Goal: Task Accomplishment & Management: Complete application form

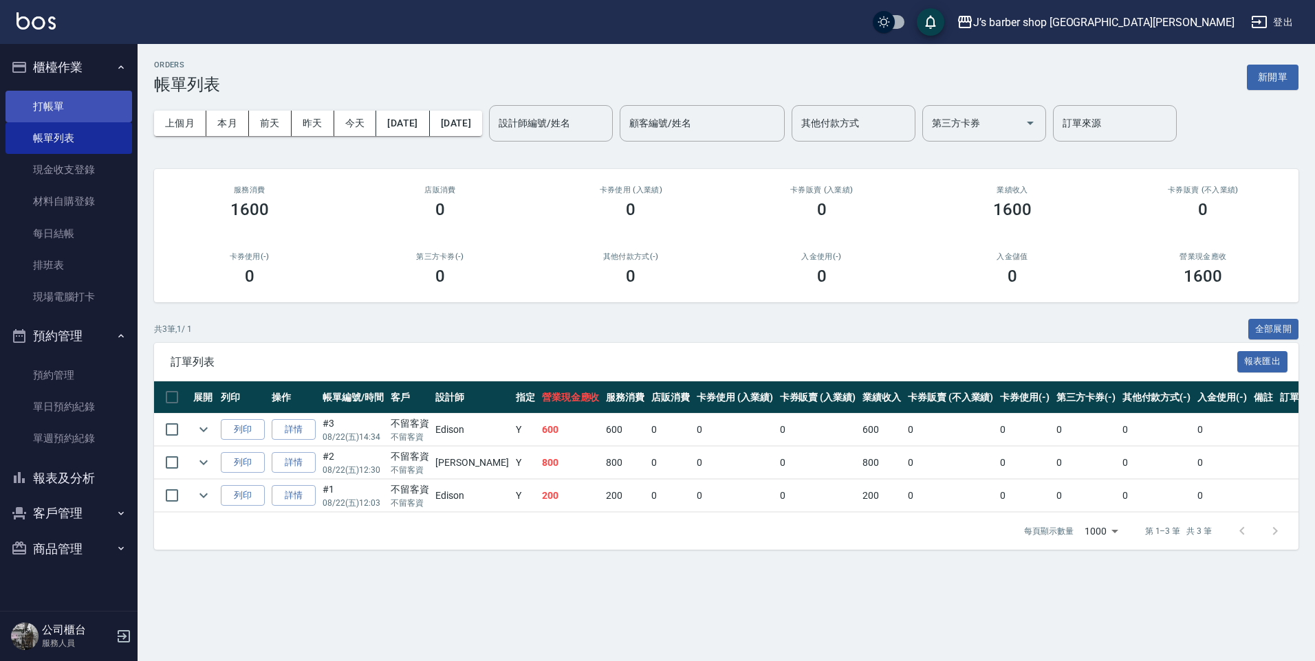
click at [73, 103] on link "打帳單" at bounding box center [69, 107] width 127 height 32
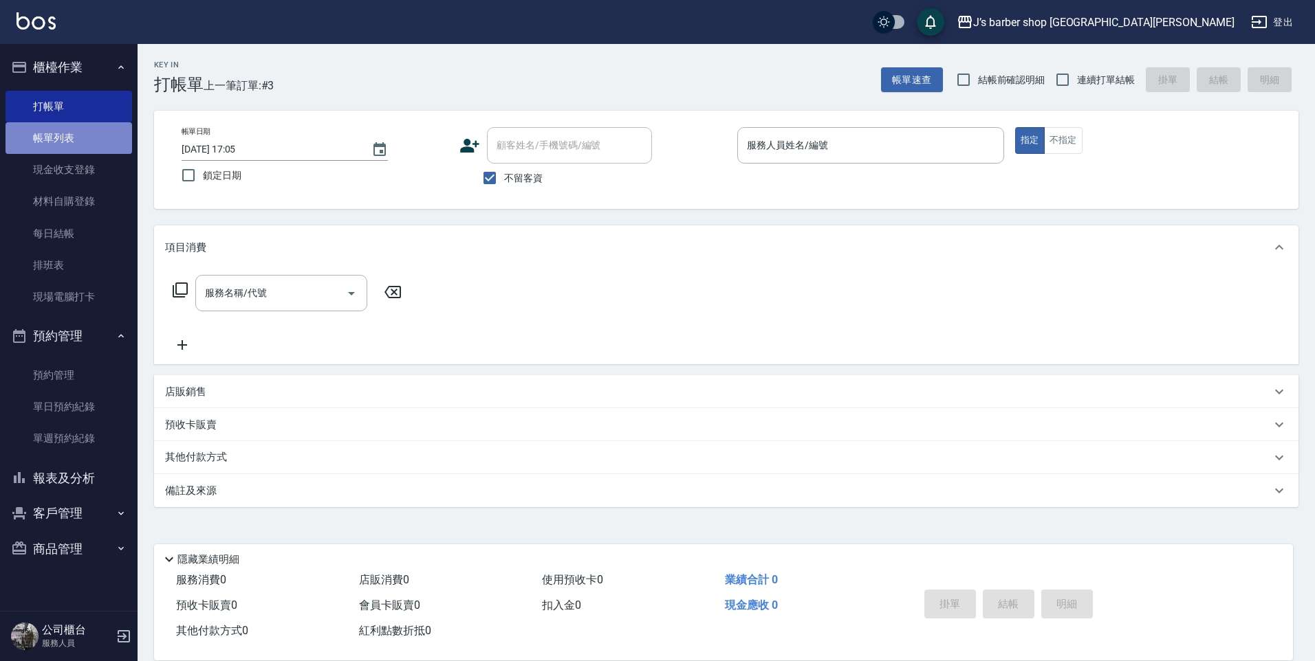
click at [83, 138] on link "帳單列表" at bounding box center [69, 138] width 127 height 32
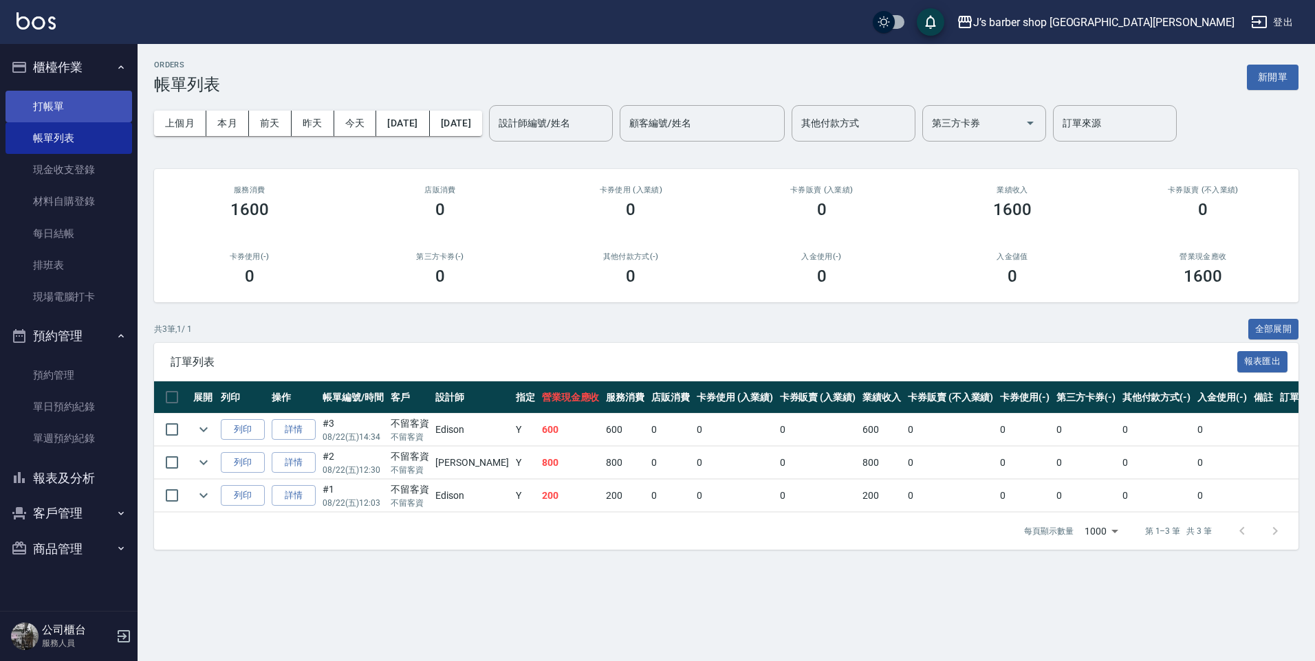
click at [78, 115] on link "打帳單" at bounding box center [69, 107] width 127 height 32
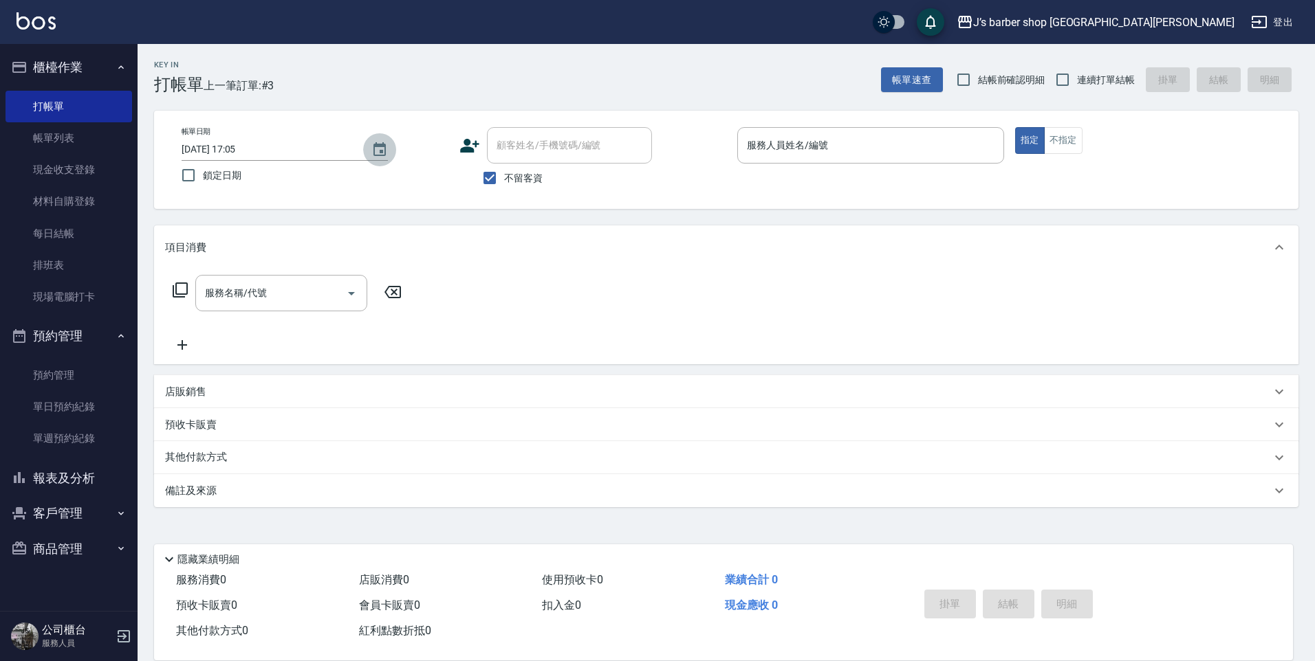
click at [390, 144] on button "Choose date, selected date is 2025-08-22" at bounding box center [379, 149] width 33 height 33
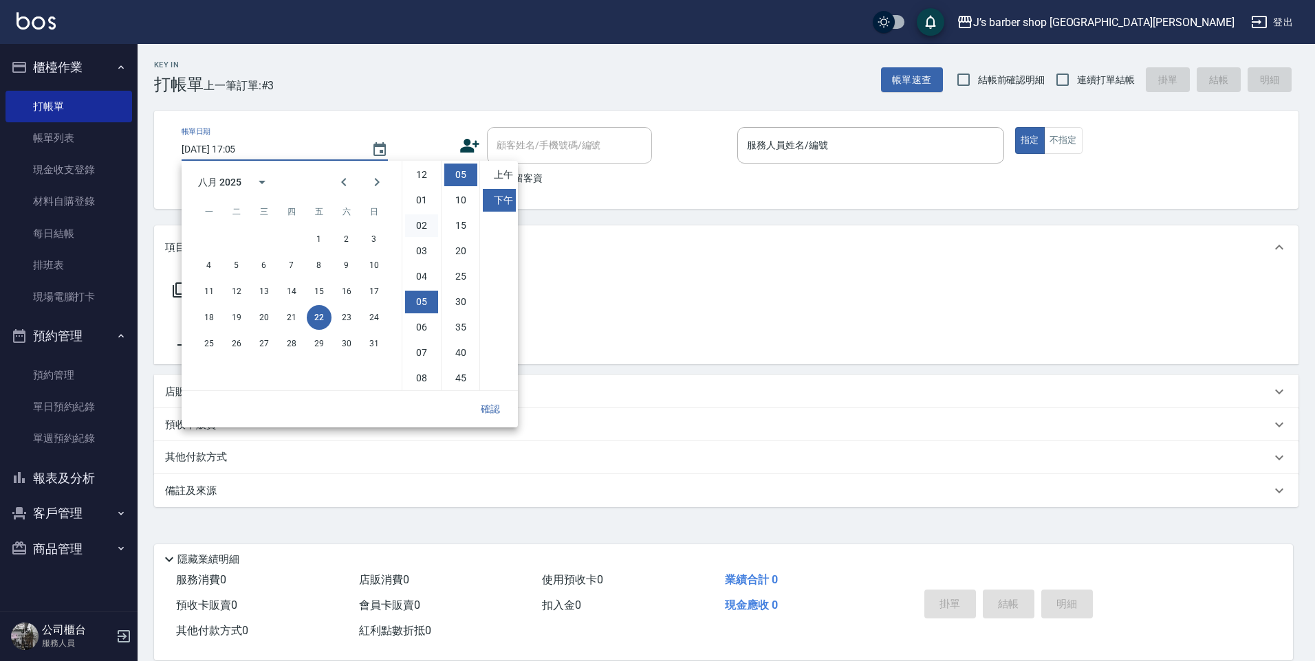
click at [424, 221] on li "02" at bounding box center [421, 226] width 33 height 23
click at [457, 179] on li "00" at bounding box center [460, 175] width 33 height 23
type input "[DATE] 14:00"
drag, startPoint x: 499, startPoint y: 404, endPoint x: 496, endPoint y: 393, distance: 11.5
click at [499, 403] on button "確認" at bounding box center [490, 409] width 44 height 25
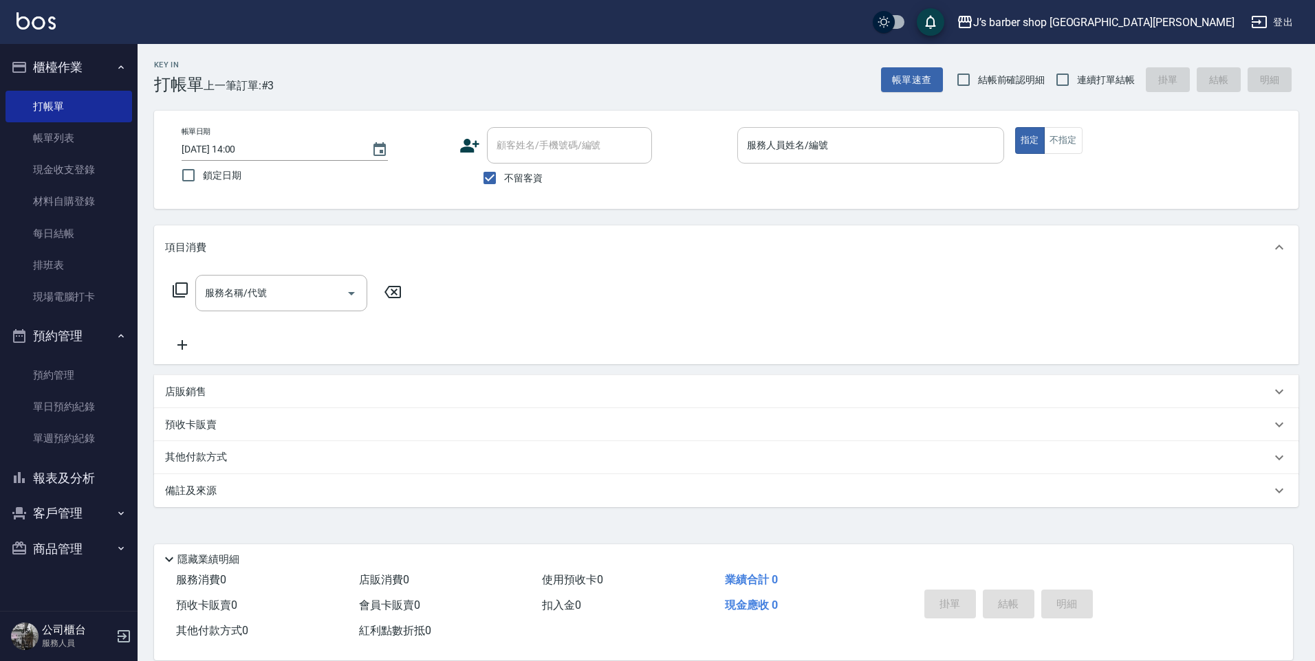
click at [786, 162] on div "服務人員姓名/編號" at bounding box center [870, 145] width 267 height 36
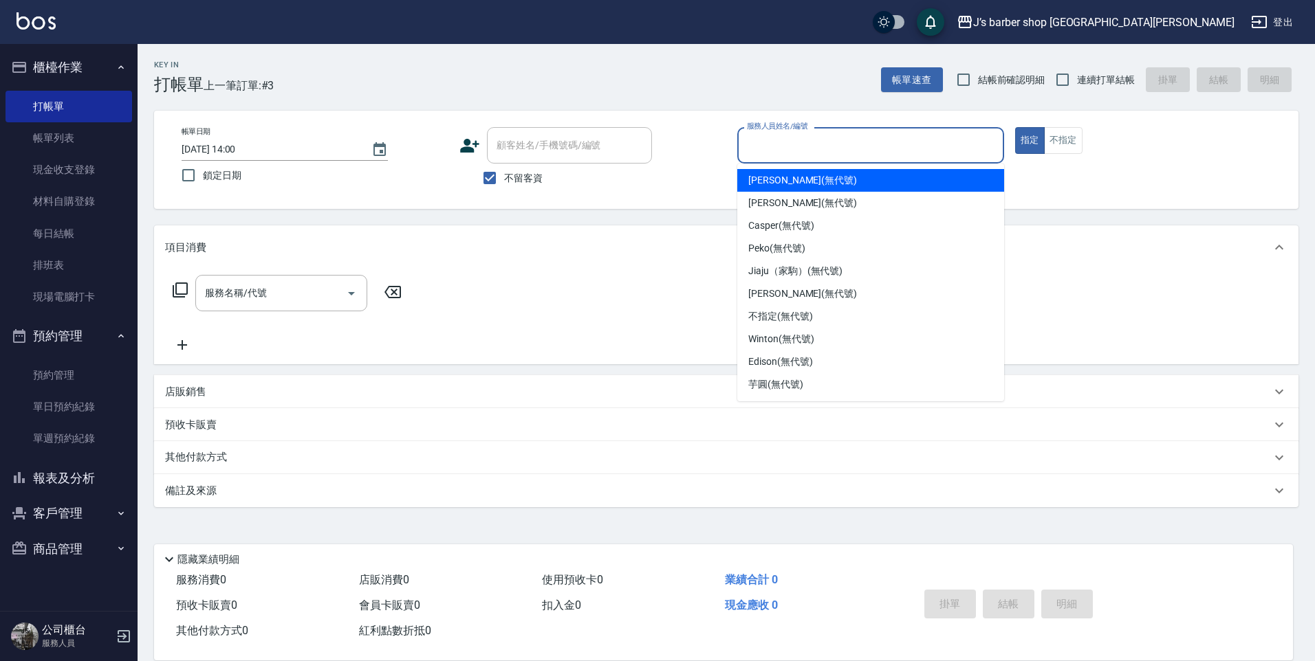
click at [790, 186] on span "[PERSON_NAME] (無代號)" at bounding box center [802, 180] width 109 height 14
type input "[PERSON_NAME](無代號)"
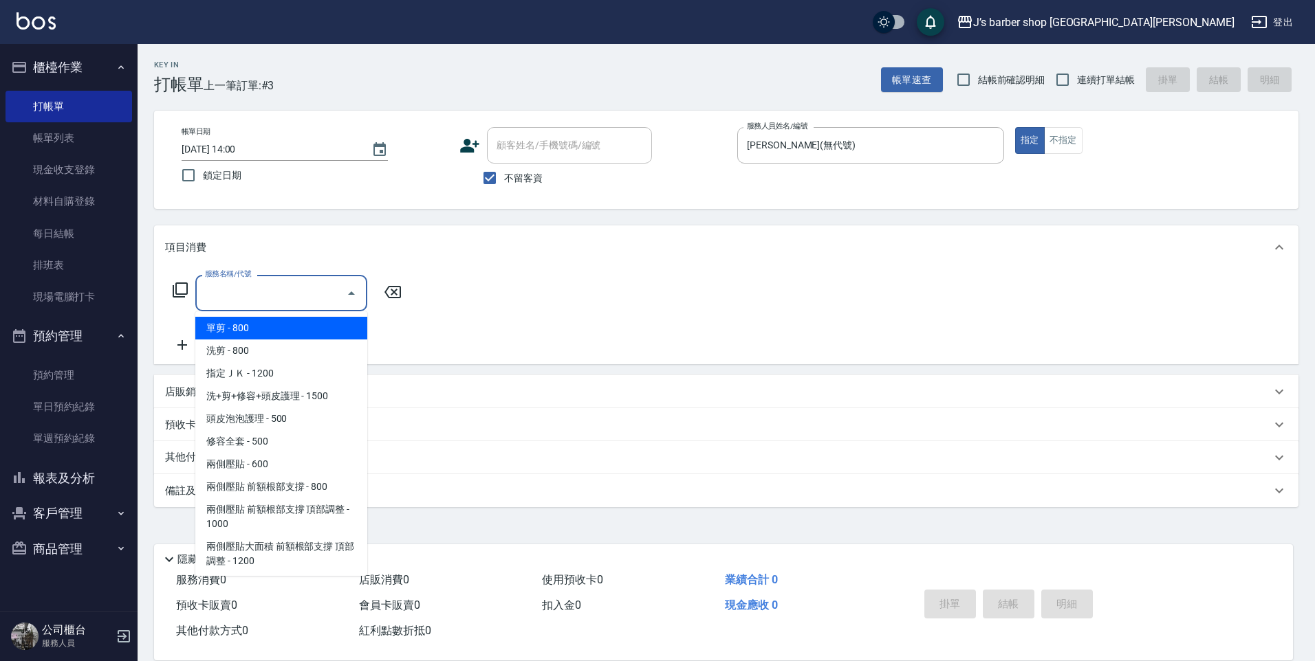
click at [313, 290] on input "服務名稱/代號" at bounding box center [270, 293] width 139 height 24
click at [249, 351] on span "洗剪 - 800" at bounding box center [281, 351] width 172 height 23
type input "洗剪(101)"
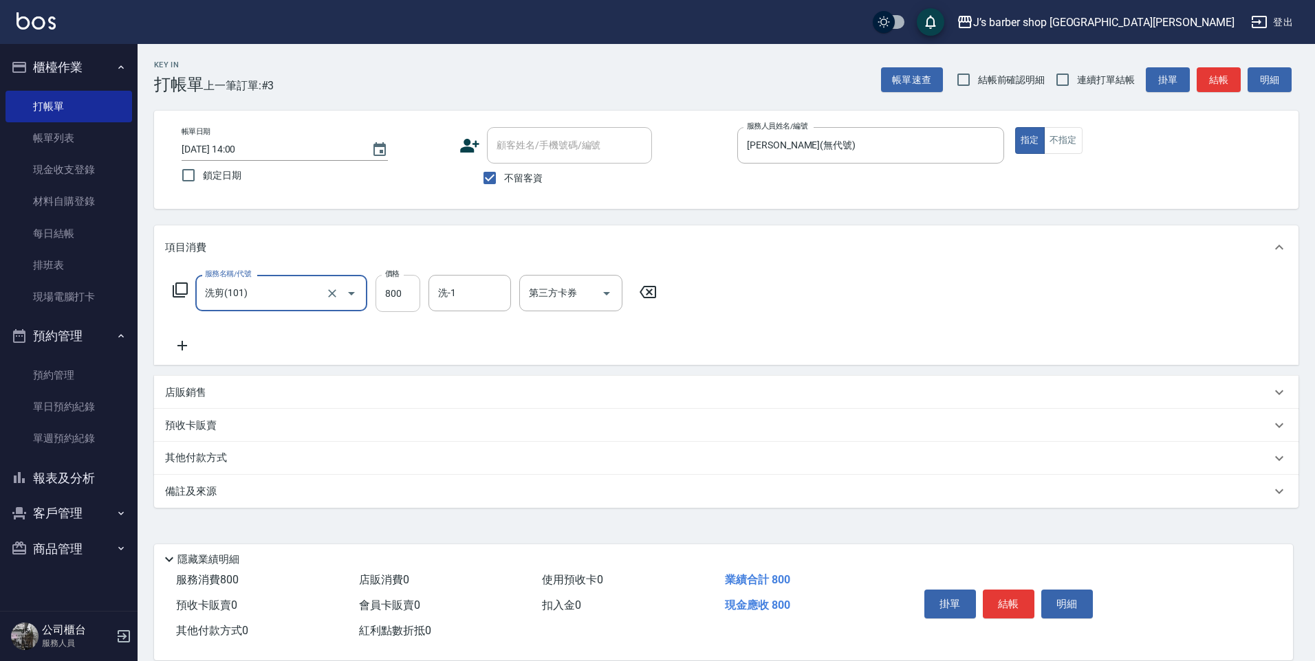
click at [413, 291] on input "800" at bounding box center [397, 293] width 45 height 37
type input "1000"
click at [454, 299] on input "洗-1" at bounding box center [470, 293] width 70 height 24
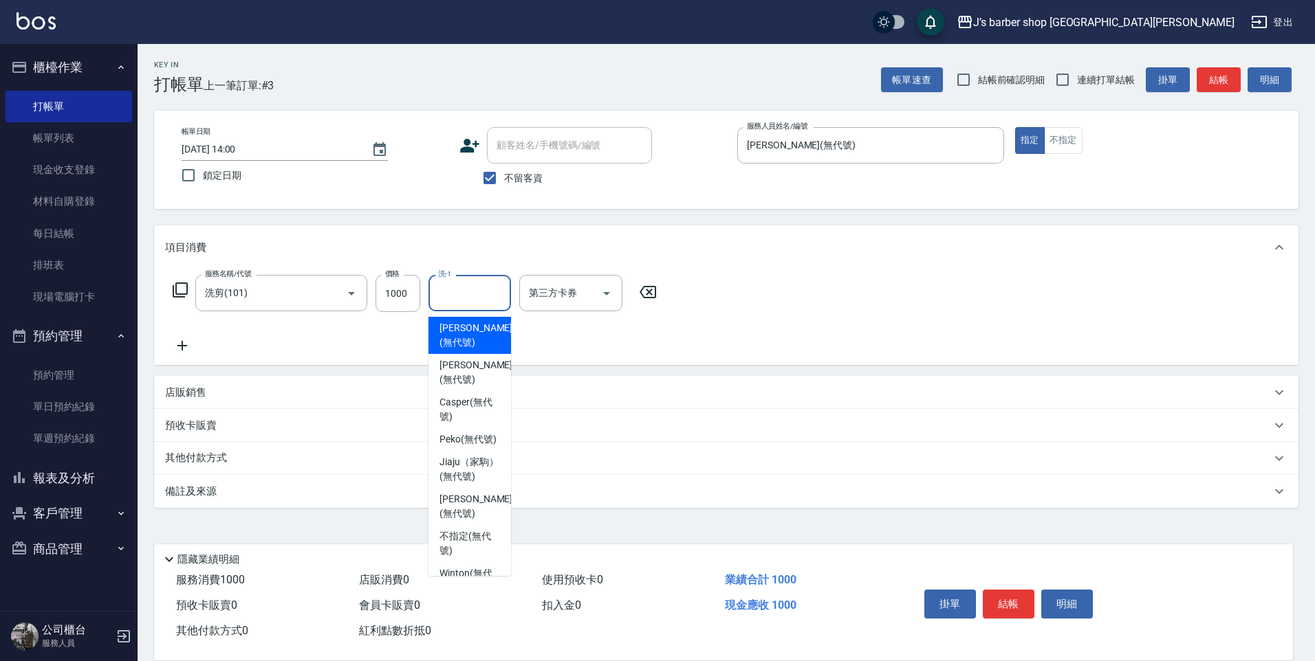
click at [451, 342] on span "[PERSON_NAME] (無代號)" at bounding box center [475, 335] width 73 height 29
type input "[PERSON_NAME](無代號)"
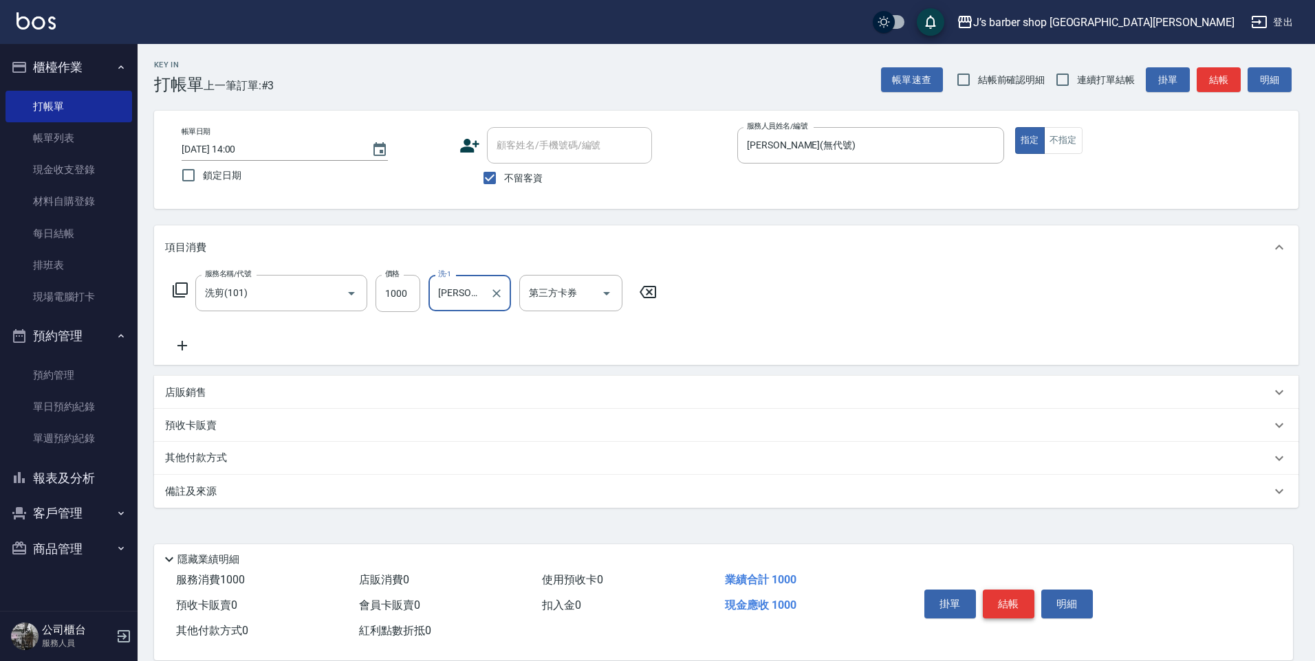
click at [1004, 599] on button "結帳" at bounding box center [1008, 604] width 52 height 29
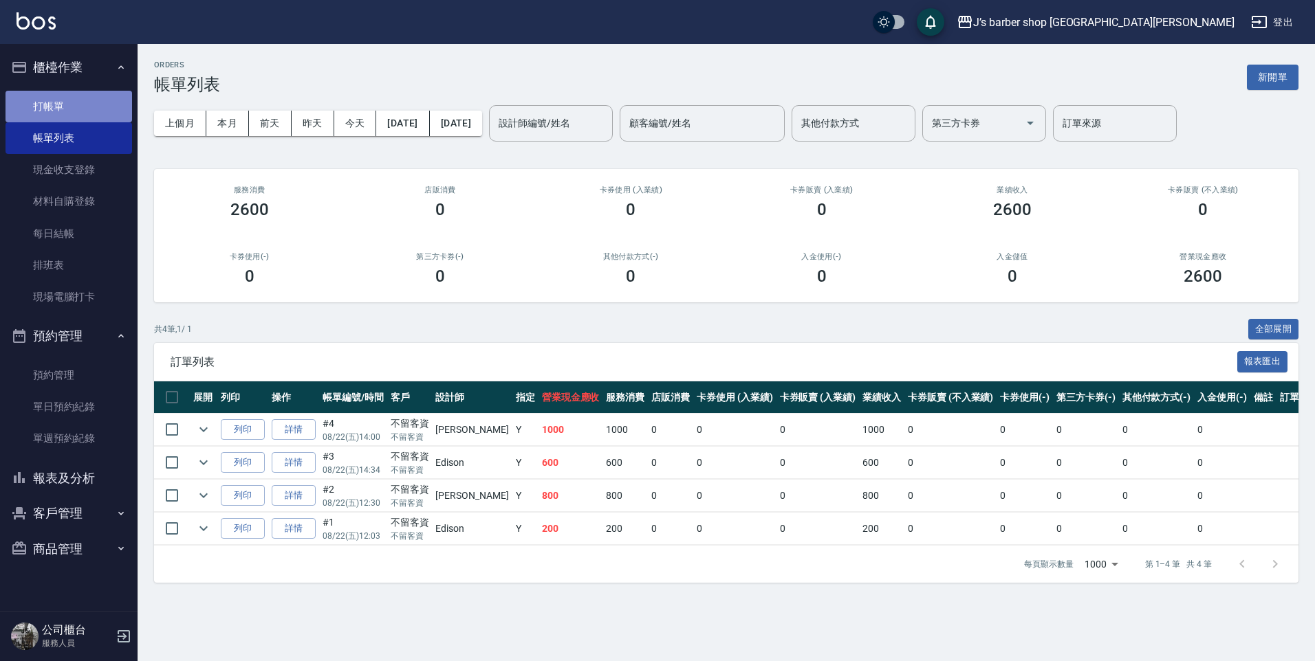
click at [50, 111] on link "打帳單" at bounding box center [69, 107] width 127 height 32
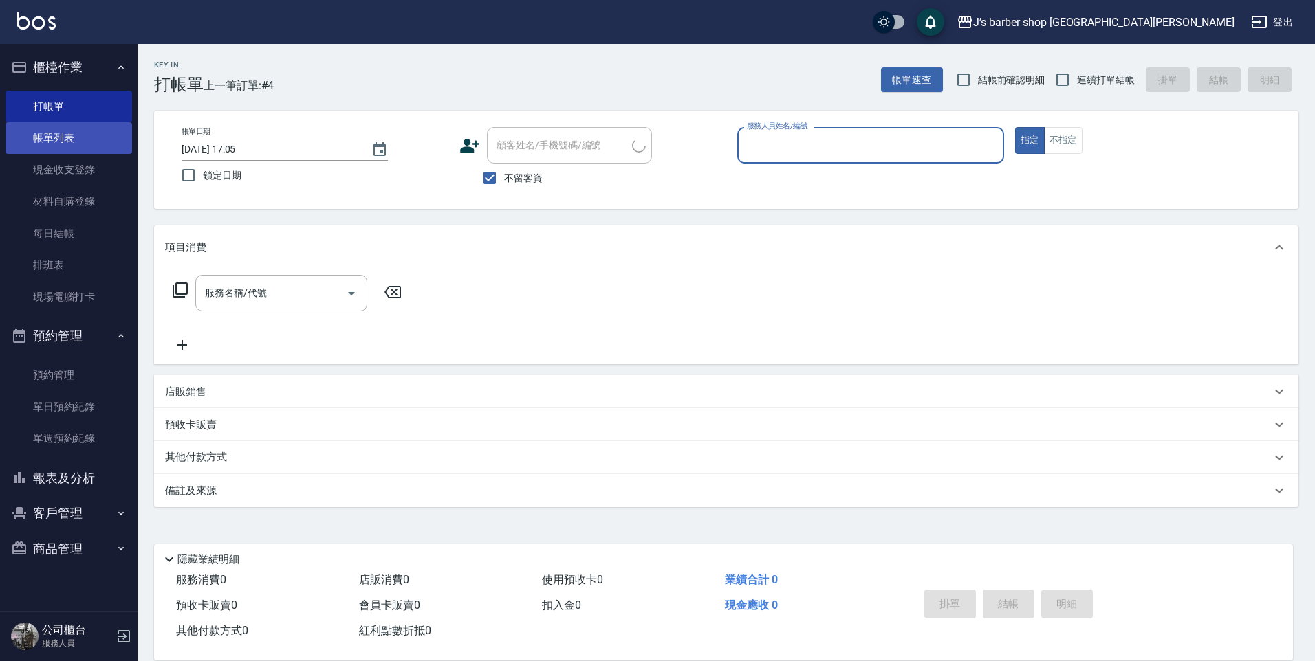
click at [45, 136] on link "帳單列表" at bounding box center [69, 138] width 127 height 32
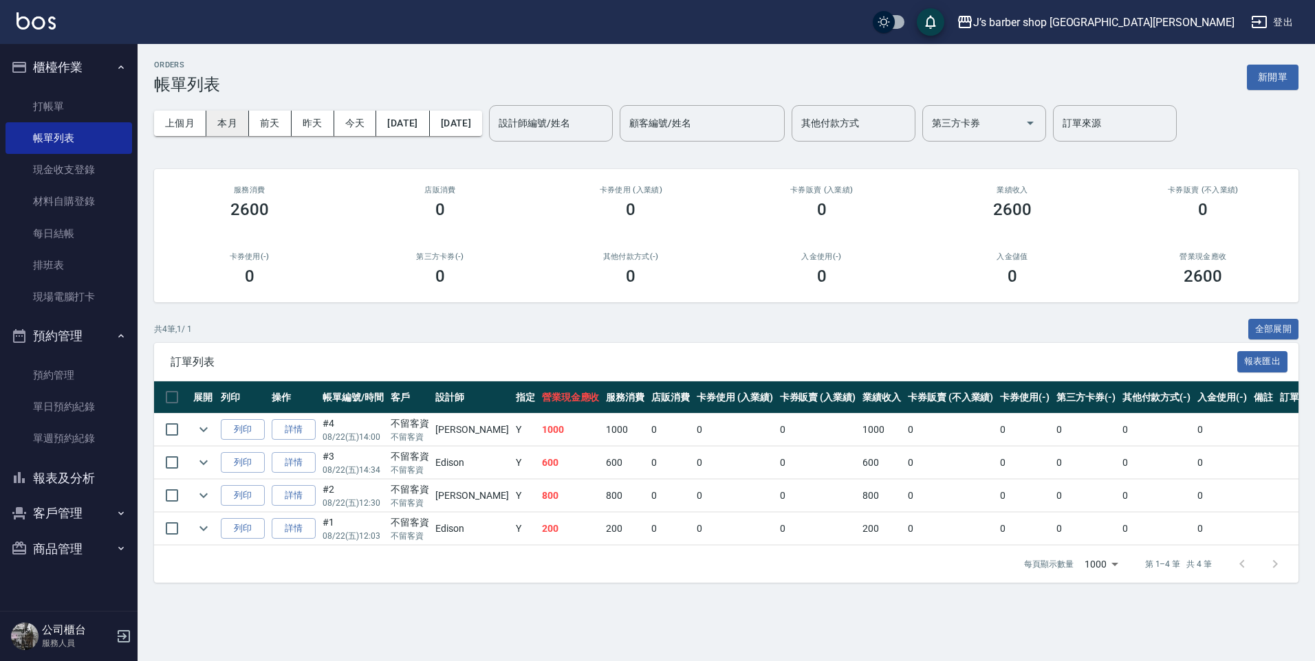
click at [239, 129] on button "本月" at bounding box center [227, 123] width 43 height 25
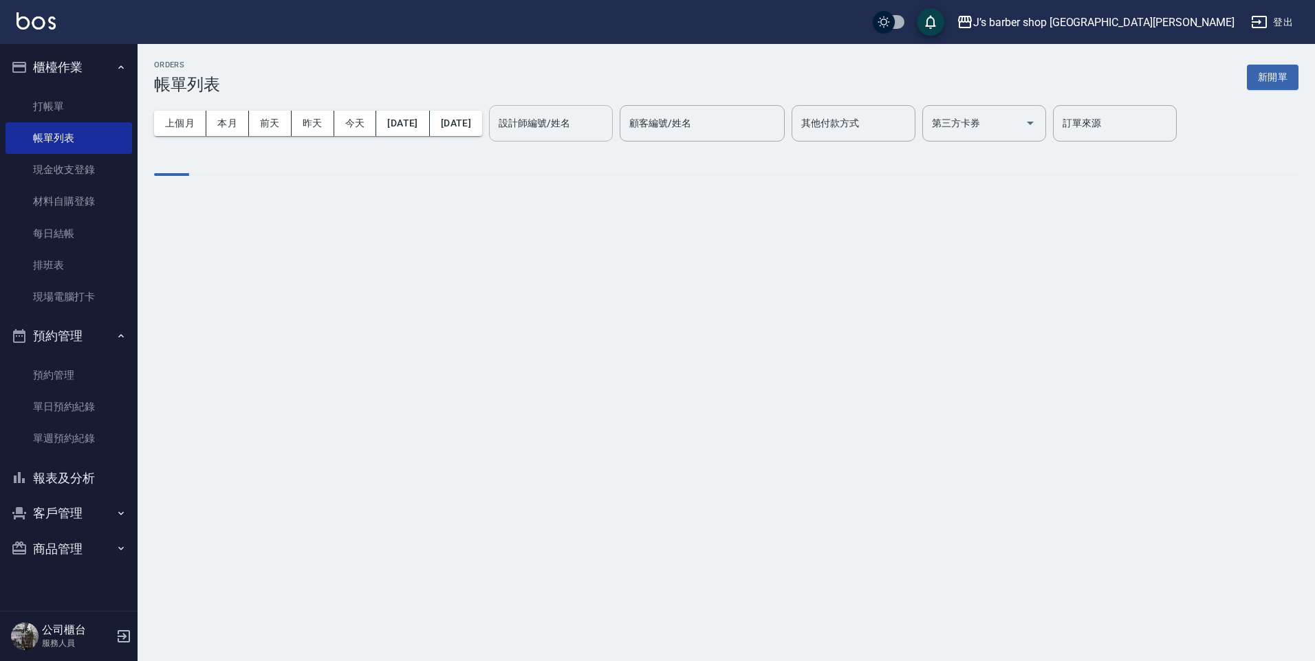
click at [592, 119] on input "設計師編號/姓名" at bounding box center [550, 123] width 111 height 24
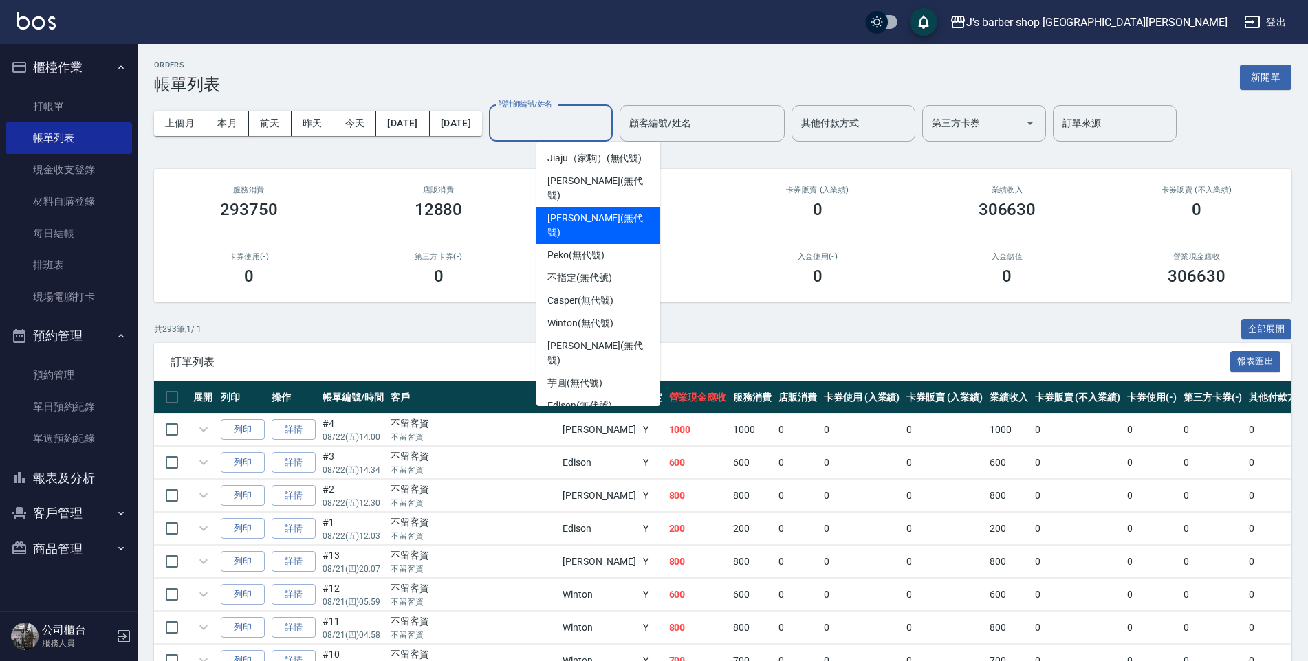
click at [571, 211] on span "[PERSON_NAME] (無代號)" at bounding box center [598, 225] width 102 height 29
type input "[PERSON_NAME](無代號)"
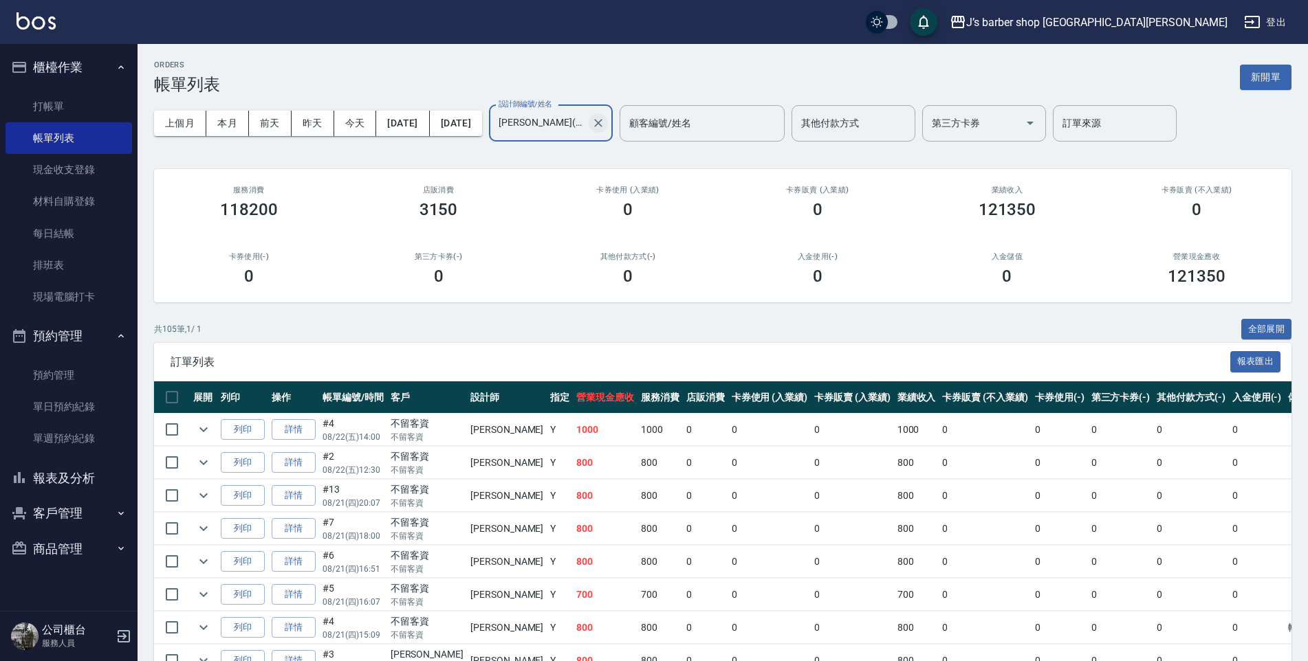
click at [605, 122] on icon "Clear" at bounding box center [598, 123] width 14 height 14
